Goal: Task Accomplishment & Management: Manage account settings

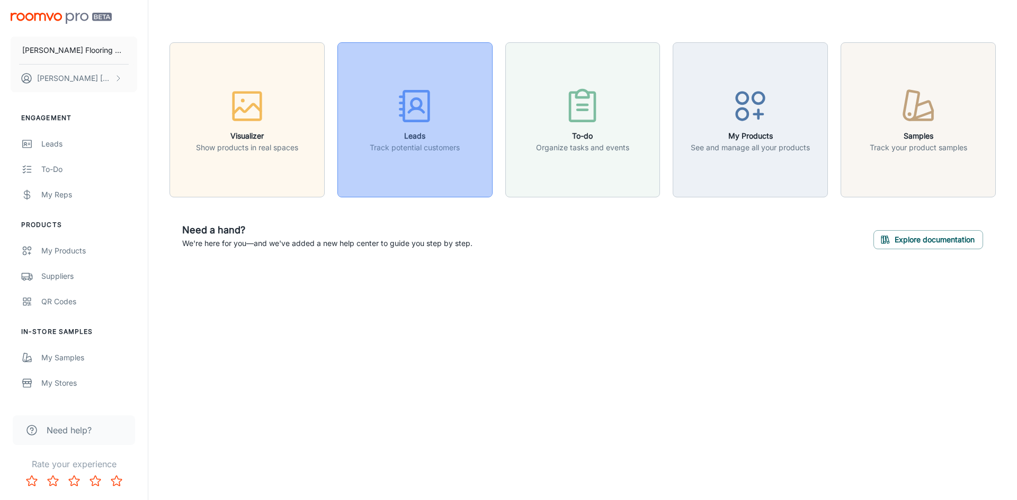
click at [424, 107] on icon "button" at bounding box center [415, 106] width 40 height 40
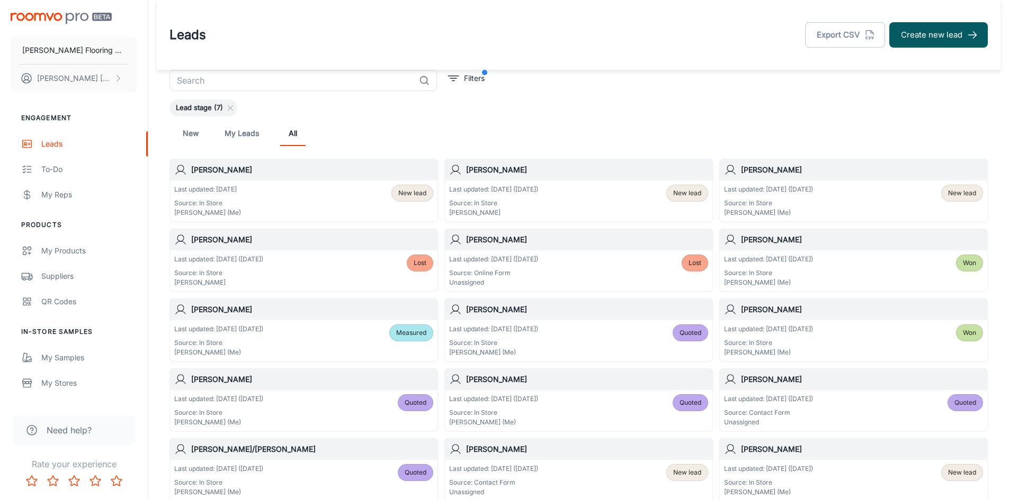
scroll to position [106, 0]
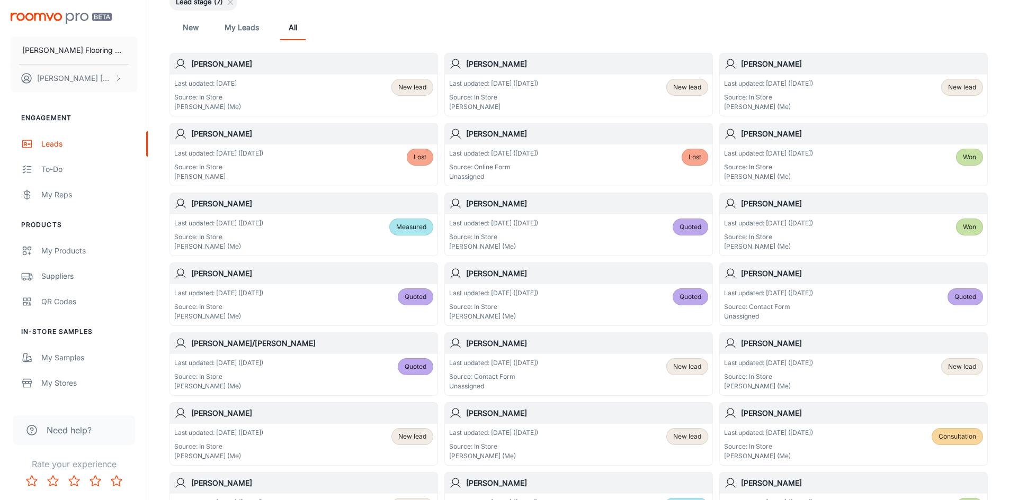
click at [293, 429] on div "Last updated: [DATE] ([DATE]) Source: In Store [PERSON_NAME] (Me) New lead" at bounding box center [303, 444] width 259 height 33
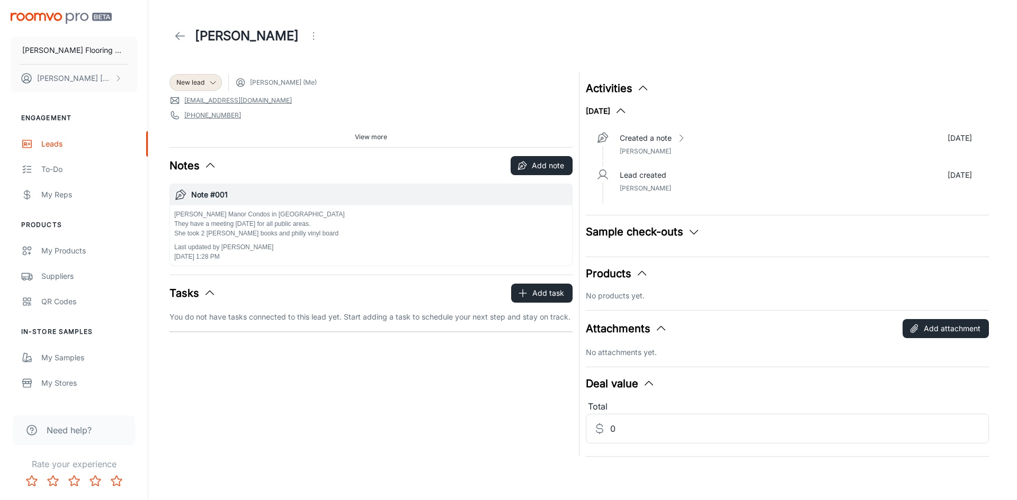
click at [690, 244] on div "Sample check-outs No checked out samples yet." at bounding box center [787, 236] width 403 height 24
click at [693, 229] on icon "button" at bounding box center [693, 232] width 13 height 13
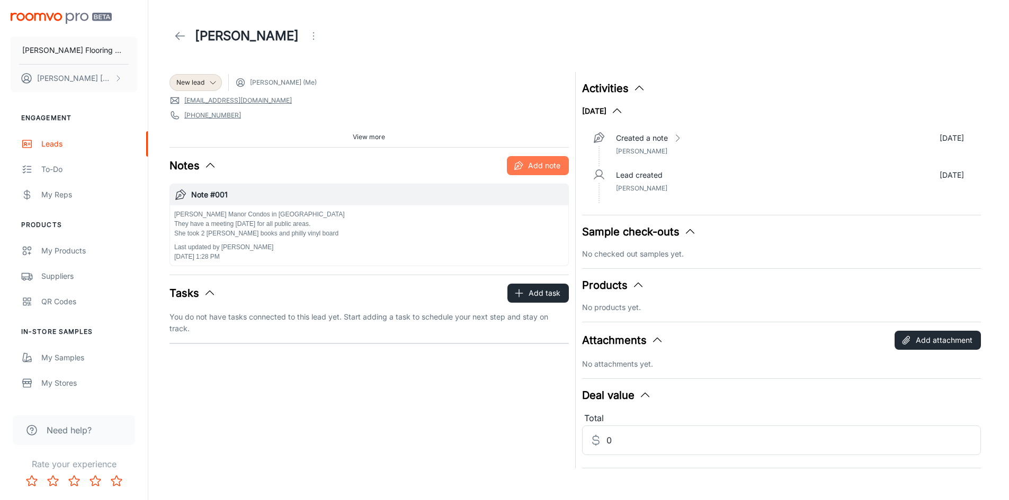
click at [548, 165] on button "Add note" at bounding box center [538, 165] width 62 height 19
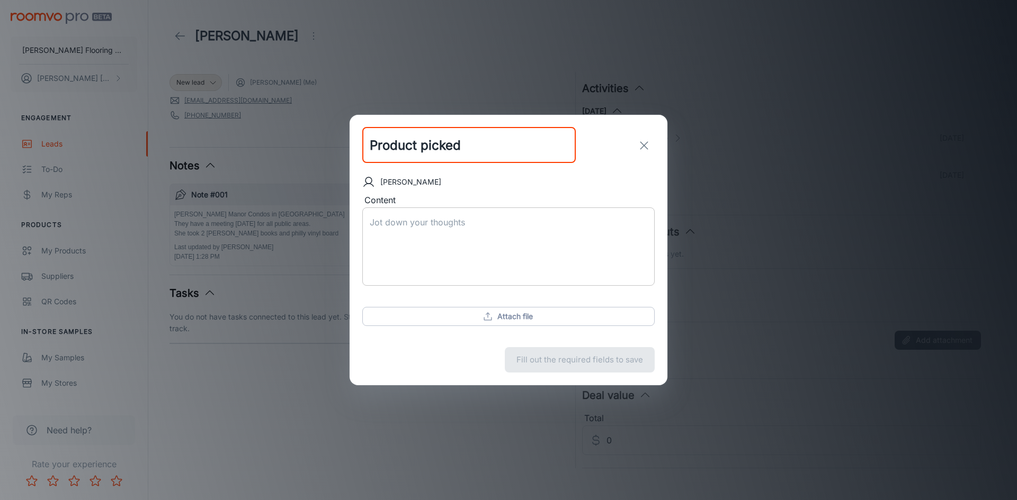
type input "Product picked"
click at [372, 219] on textarea "Content" at bounding box center [508, 247] width 277 height 61
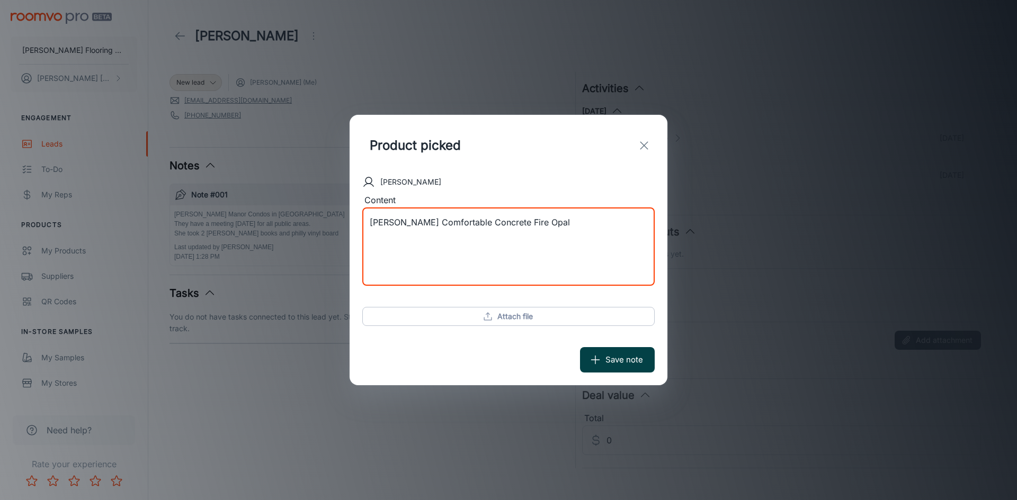
type textarea "[PERSON_NAME] Comfortable Concrete Fire Opal"
click at [620, 359] on button "Save note" at bounding box center [617, 359] width 75 height 25
